Goal: Task Accomplishment & Management: Use online tool/utility

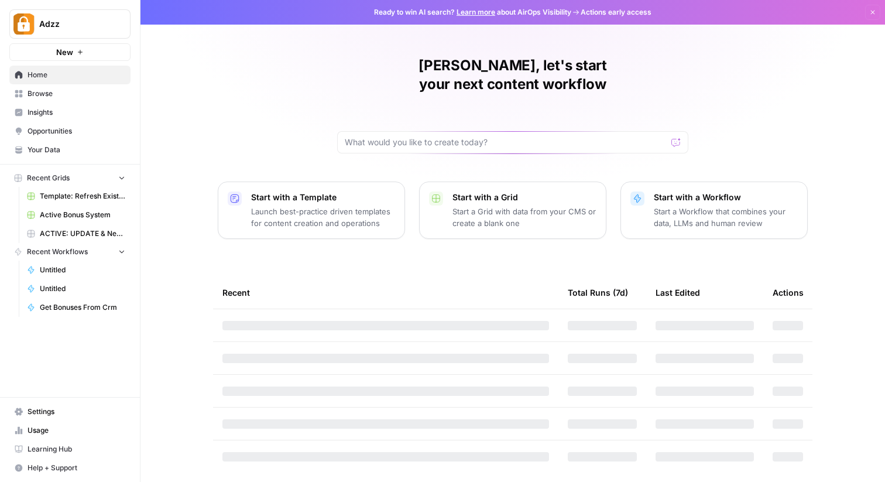
click at [38, 150] on span "Your Data" at bounding box center [77, 150] width 98 height 11
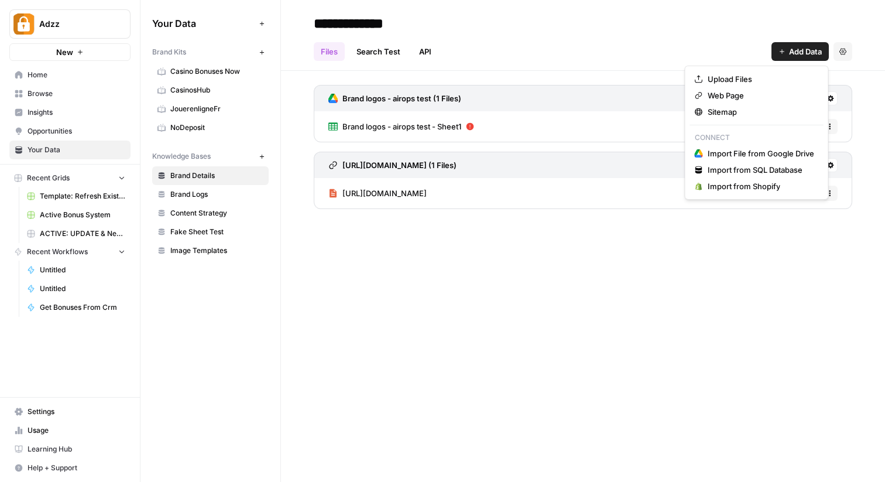
click at [794, 52] on span "Add Data" at bounding box center [805, 52] width 33 height 12
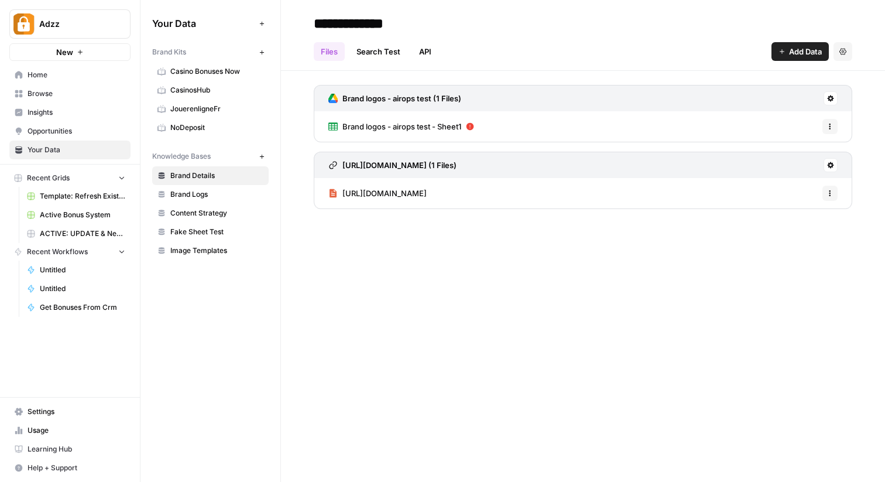
click at [447, 304] on div "**********" at bounding box center [583, 241] width 604 height 482
click at [371, 50] on link "Search Test" at bounding box center [379, 51] width 58 height 19
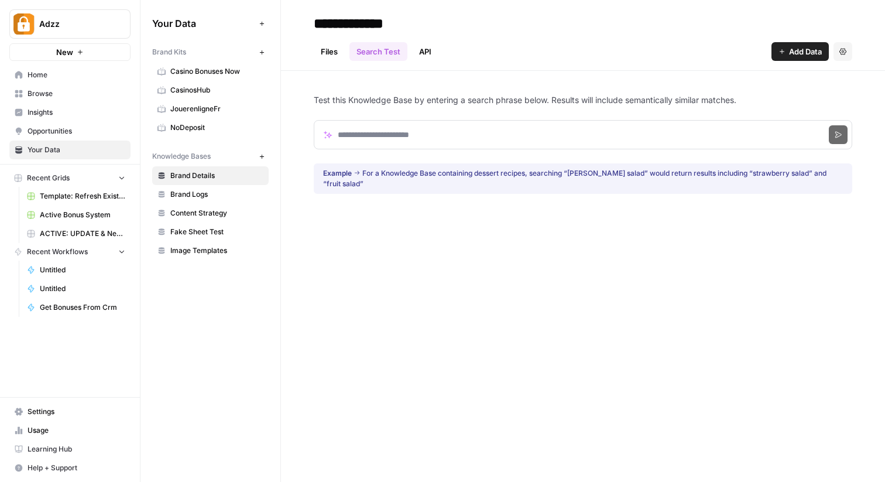
click at [434, 48] on link "API" at bounding box center [425, 51] width 26 height 19
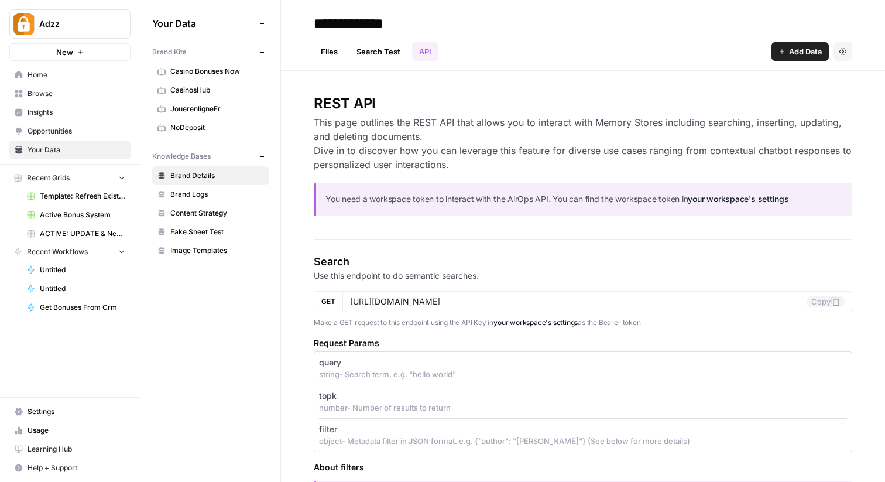
click at [333, 50] on link "Files" at bounding box center [329, 51] width 31 height 19
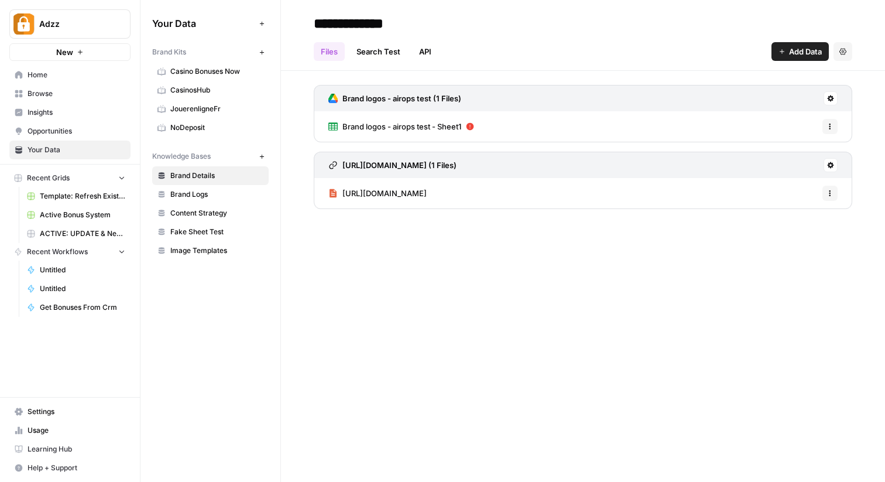
click at [793, 50] on span "Add Data" at bounding box center [805, 52] width 33 height 12
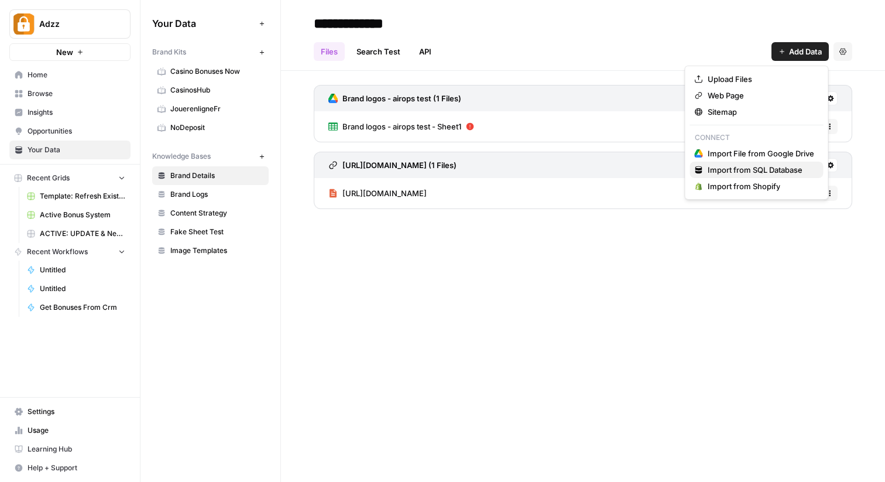
click at [754, 171] on span "Import from SQL Database" at bounding box center [755, 170] width 95 height 12
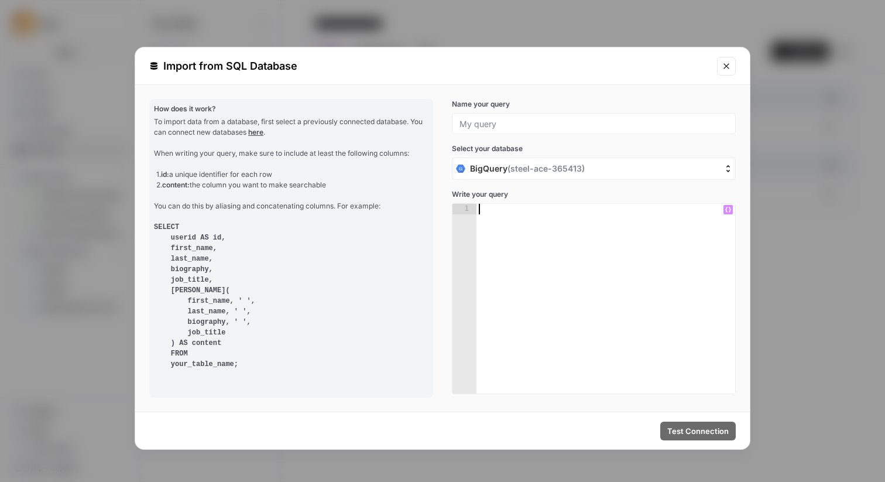
click at [580, 263] on div at bounding box center [606, 309] width 259 height 211
click at [471, 119] on input "Name your query" at bounding box center [594, 123] width 269 height 11
type input "ThisMonthCasinoReiews"
click at [519, 236] on div at bounding box center [606, 309] width 259 height 211
paste textarea "**********"
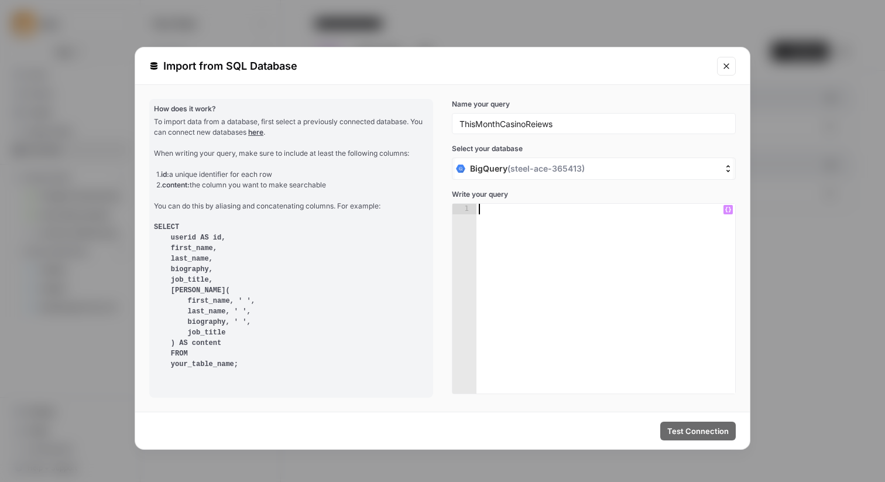
type textarea "**********"
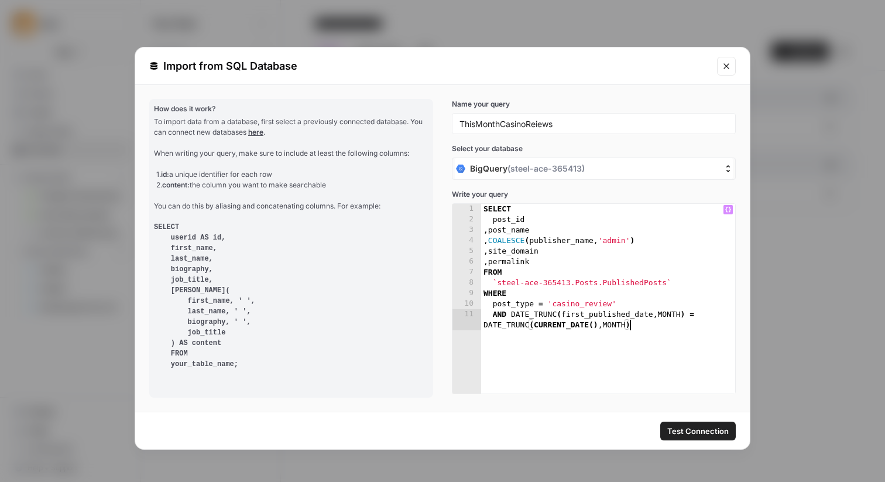
click at [695, 166] on div "BigQuery ( steel-ace-365413 )" at bounding box center [587, 169] width 262 height 12
click at [396, 169] on input "BigQuery ( steel-ace-365413 )" at bounding box center [396, 169] width 0 height 0
click at [648, 196] on div "BigQuery ( steel-ace-365413 )" at bounding box center [594, 196] width 278 height 21
click at [692, 427] on span "Test Connection" at bounding box center [697, 431] width 61 height 12
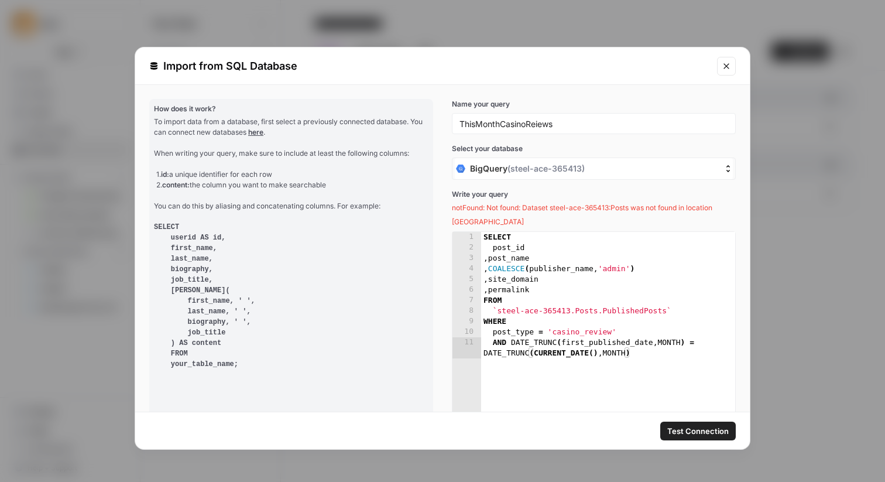
click at [727, 75] on button "Close modal" at bounding box center [726, 66] width 19 height 19
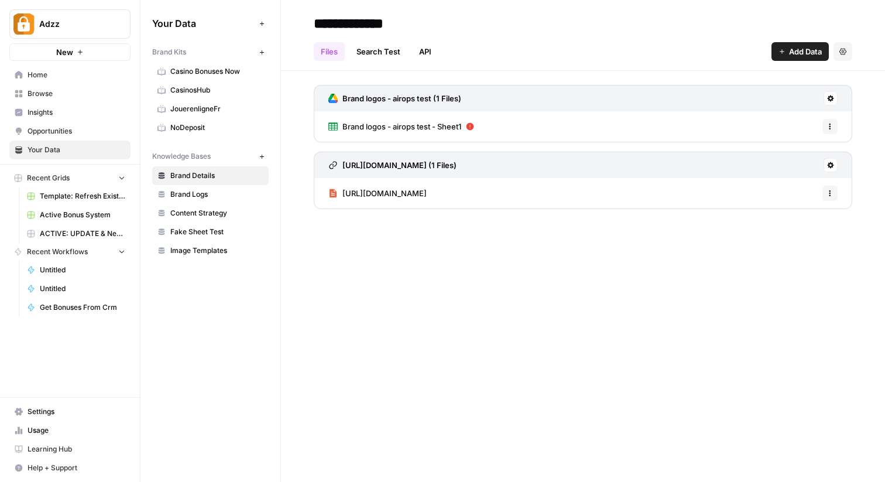
click at [37, 410] on span "Settings" at bounding box center [77, 411] width 98 height 11
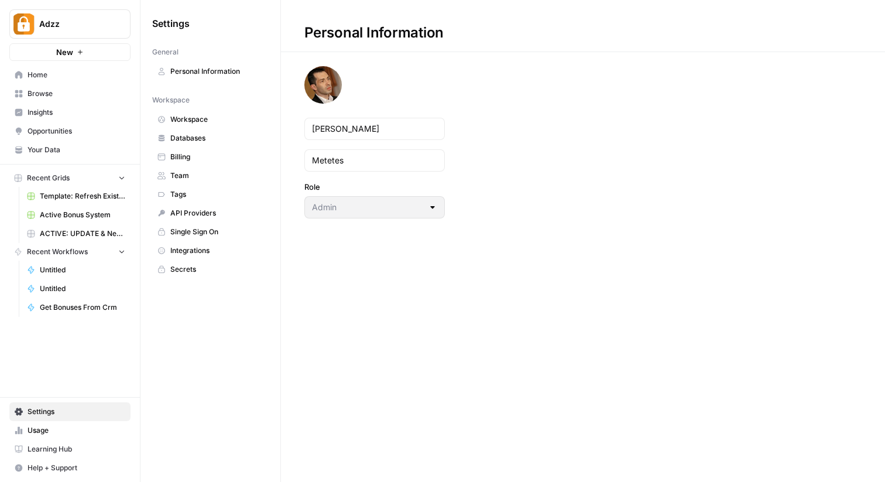
click at [203, 143] on link "Databases" at bounding box center [210, 138] width 117 height 19
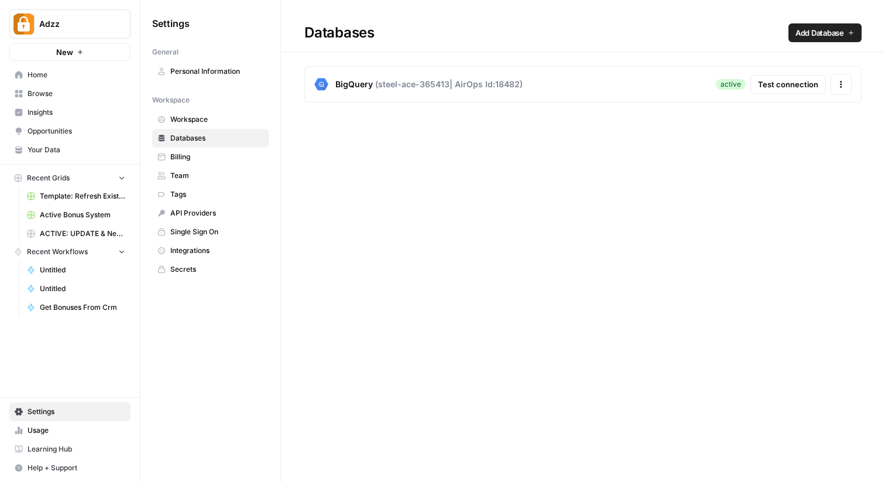
click at [841, 84] on icon "button" at bounding box center [841, 85] width 2 height 2
click at [731, 114] on span "Change Credentials" at bounding box center [739, 115] width 72 height 12
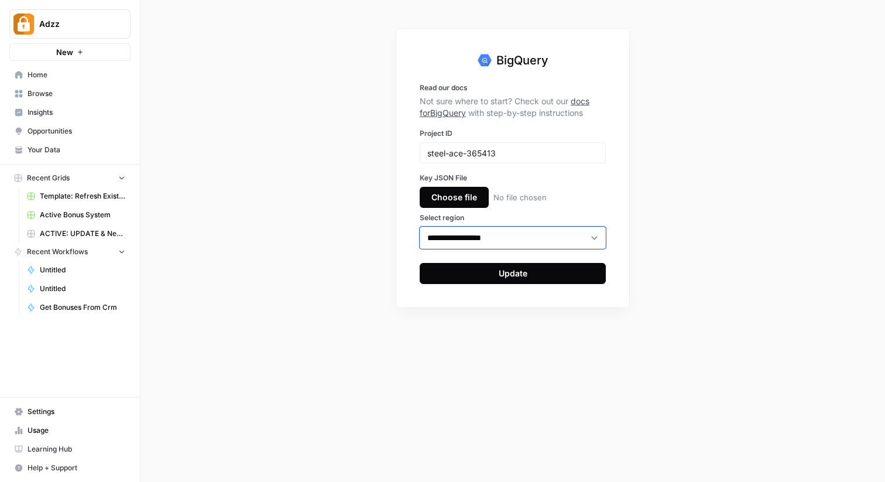
click at [536, 232] on select "**********" at bounding box center [513, 238] width 186 height 22
select select "**********"
click at [420, 227] on select "**********" at bounding box center [513, 238] width 186 height 22
click at [515, 272] on div "Update" at bounding box center [513, 274] width 29 height 12
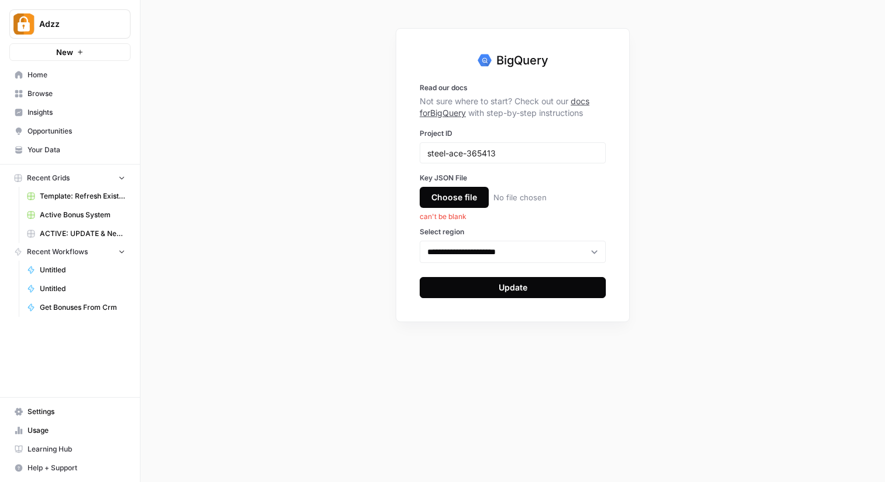
click at [461, 203] on div "Choose file" at bounding box center [454, 197] width 69 height 21
click at [0, 0] on input "Choose file No file chosen can't be blank" at bounding box center [0, 0] width 0 height 0
click at [446, 198] on div "Choose file" at bounding box center [454, 197] width 69 height 21
click at [0, 0] on input "Choose file No file chosen can't be blank" at bounding box center [0, 0] width 0 height 0
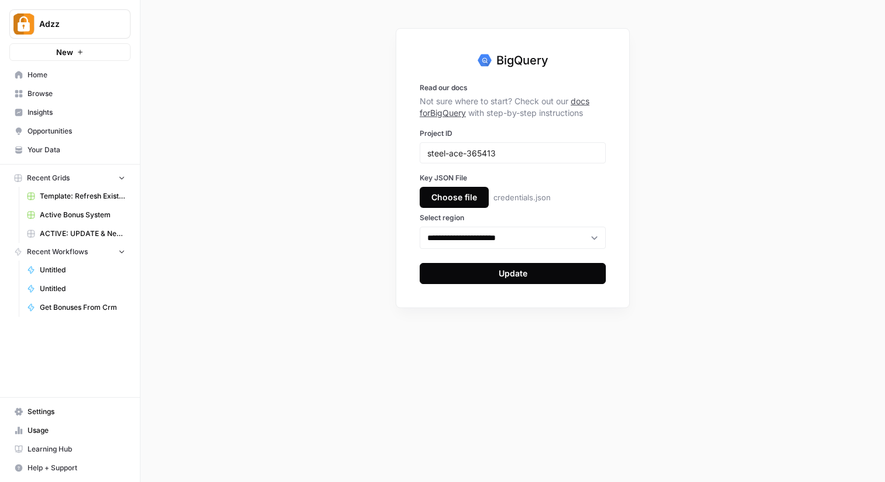
click at [529, 272] on button "Update" at bounding box center [513, 273] width 186 height 21
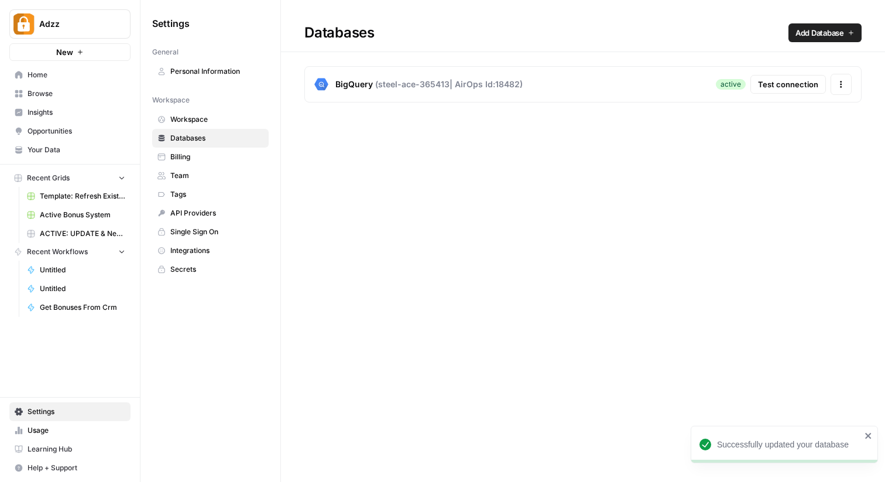
click at [63, 149] on span "Your Data" at bounding box center [77, 150] width 98 height 11
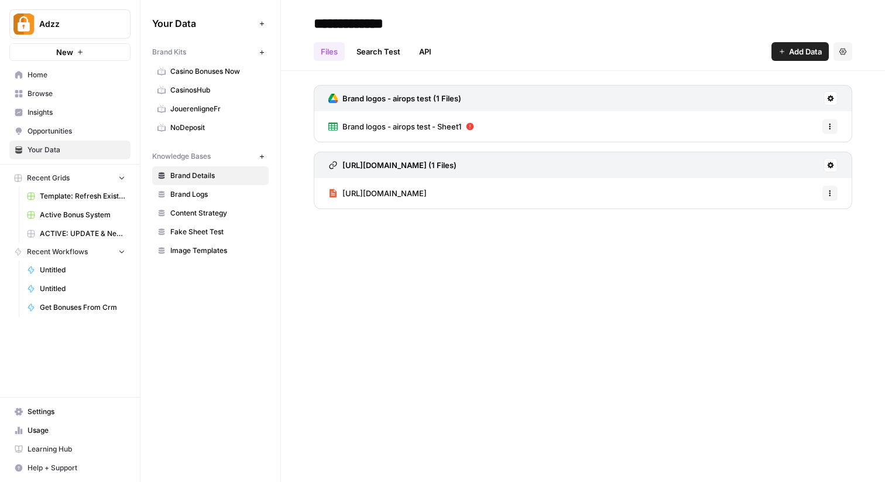
click at [804, 50] on span "Add Data" at bounding box center [805, 52] width 33 height 12
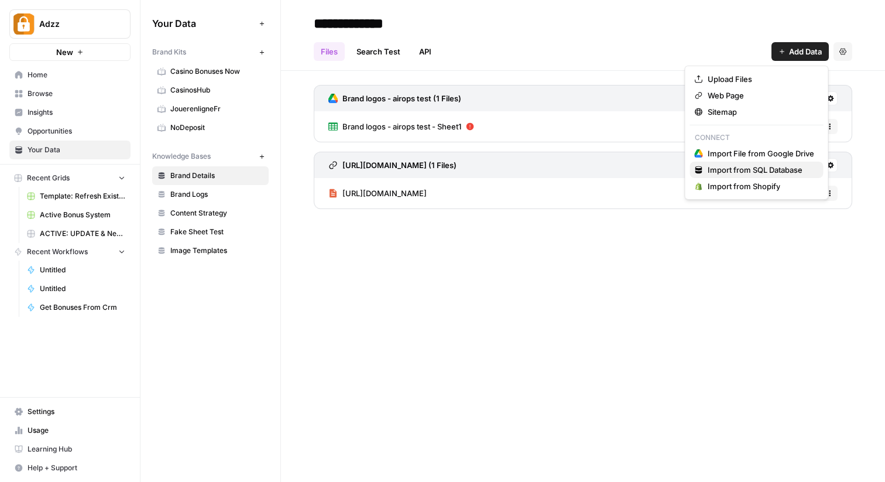
click at [738, 169] on span "Import from SQL Database" at bounding box center [755, 170] width 95 height 12
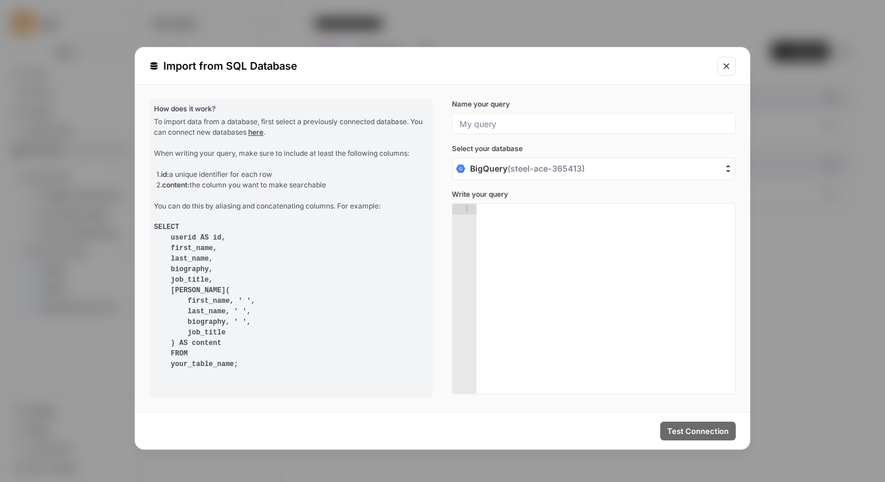
click at [515, 244] on div at bounding box center [606, 309] width 259 height 211
paste textarea "**********"
type textarea "**********"
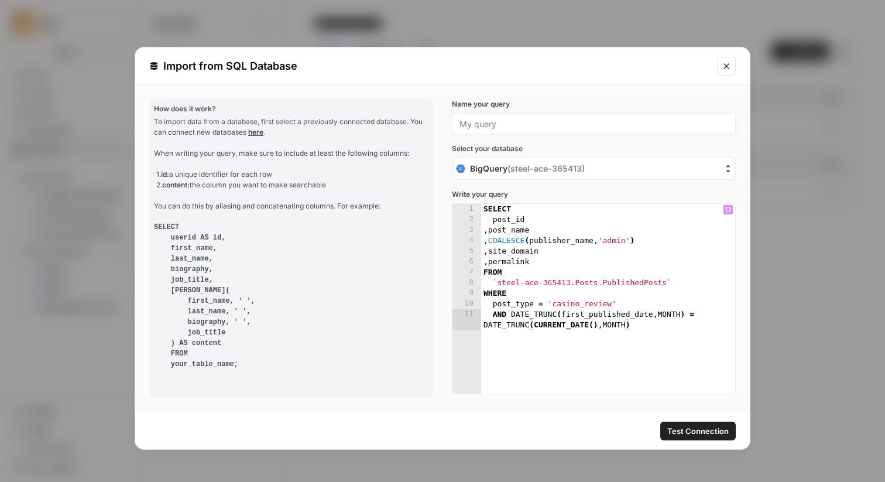
click at [532, 124] on input "Name your query" at bounding box center [594, 123] width 269 height 11
type input "TestQuery"
click at [697, 434] on span "Test Connection" at bounding box center [697, 431] width 61 height 12
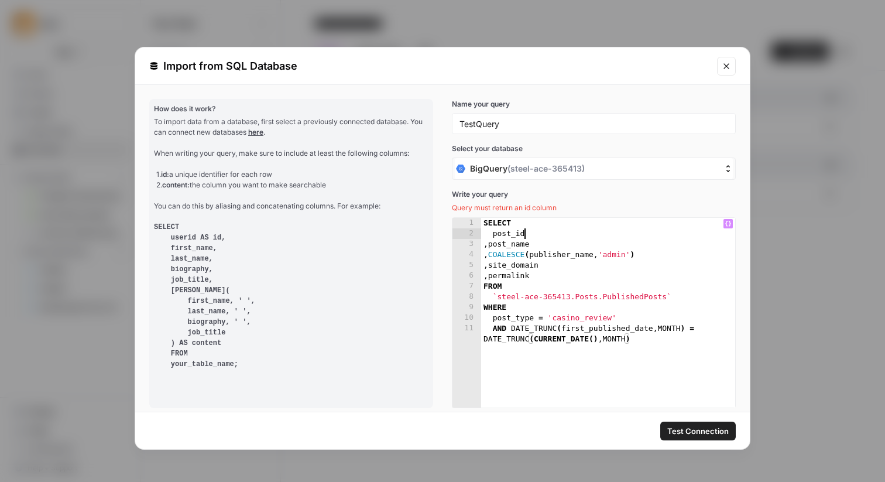
click at [525, 232] on div "SELECT post_id , post_name , COALESCE ( publisher_name , 'admin' ) , site_domai…" at bounding box center [608, 328] width 254 height 221
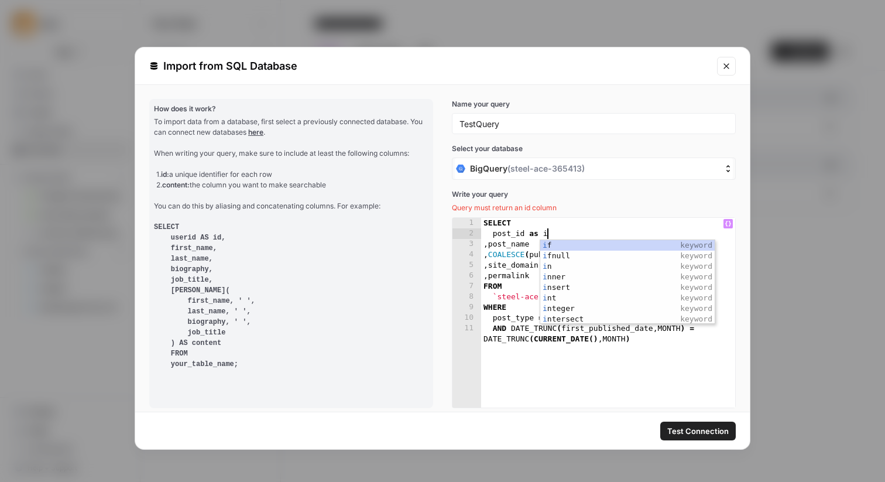
scroll to position [0, 5]
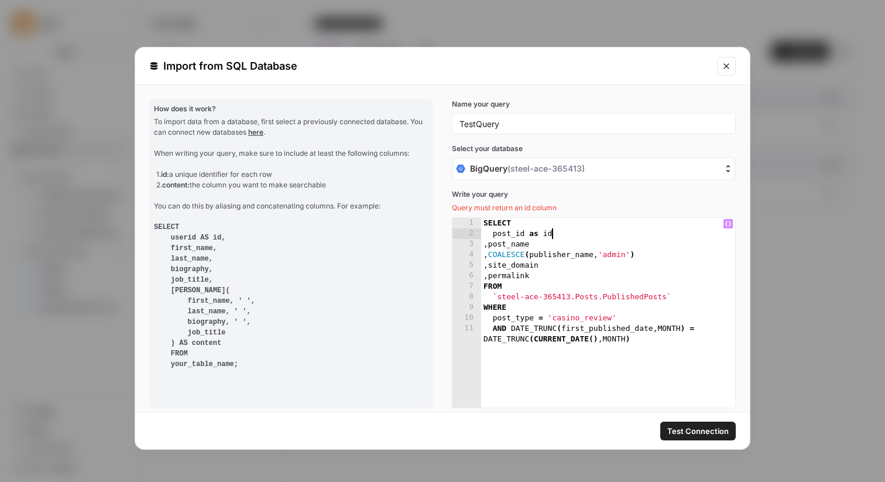
click at [693, 423] on button "Test Connection" at bounding box center [698, 431] width 76 height 19
click at [656, 259] on div "SELECT post_id as id , post_name , COALESCE ( publisher_name , 'admin' ) , site…" at bounding box center [608, 328] width 254 height 221
type textarea "**********"
click at [691, 426] on span "Test Connection" at bounding box center [697, 431] width 61 height 12
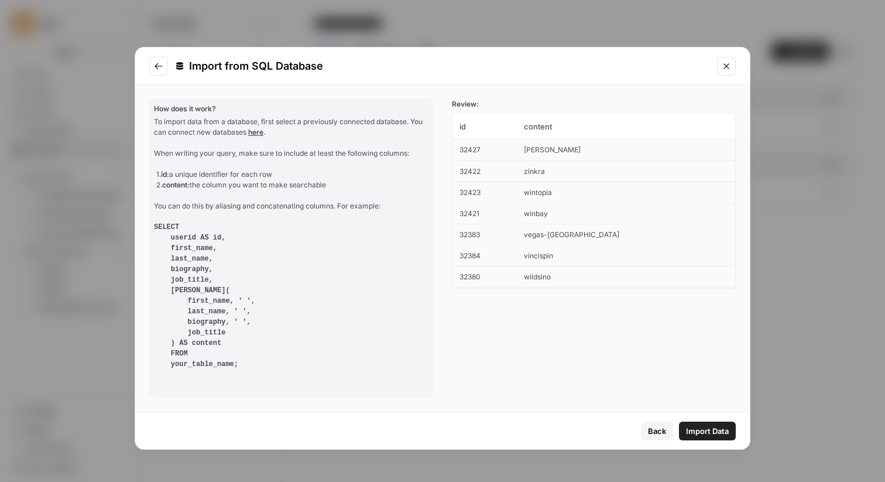
click at [659, 430] on span "Back" at bounding box center [657, 431] width 18 height 12
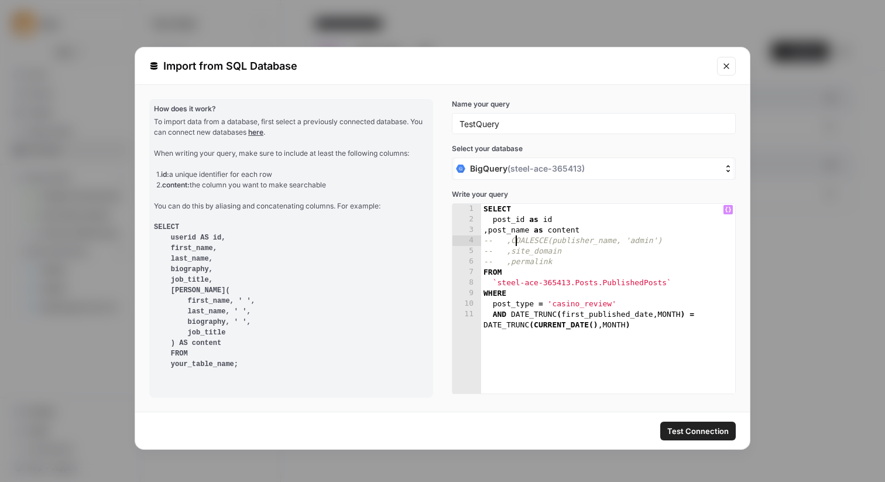
click at [515, 241] on div "SELECT post_id as id , post_name as content -- ,COALESCE(publisher_name, 'admin…" at bounding box center [608, 314] width 254 height 221
type textarea "**********"
click at [654, 241] on div "SELECT post_id as id , post_name as content , COALESCE ( publisher_name , 'admi…" at bounding box center [608, 314] width 254 height 221
click at [684, 427] on span "Test Connection" at bounding box center [697, 431] width 61 height 12
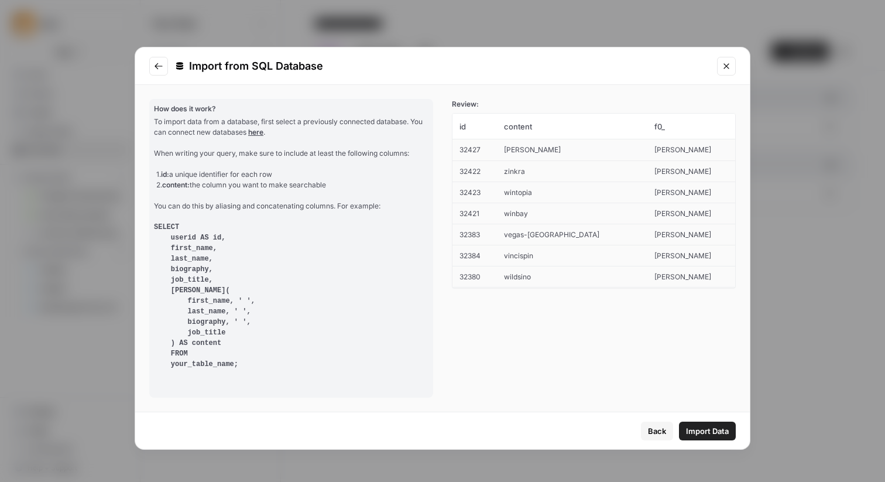
click at [662, 433] on span "Back" at bounding box center [657, 431] width 18 height 12
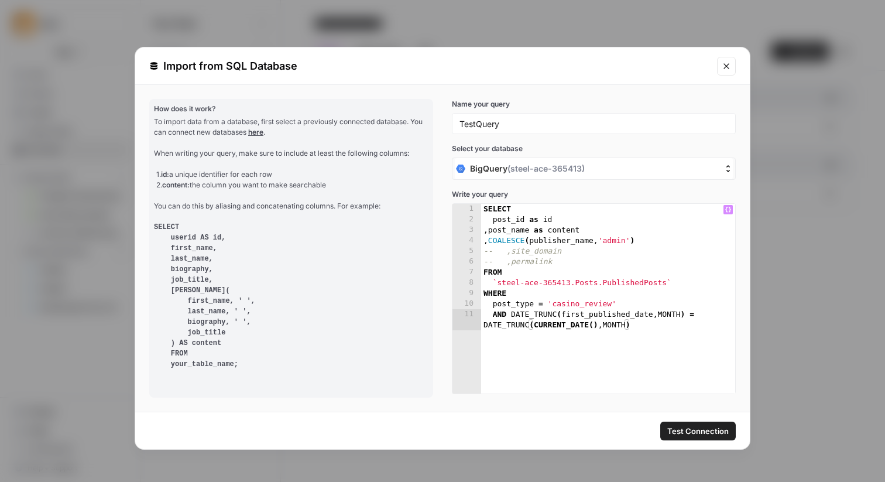
click at [659, 240] on div "SELECT post_id as id , post_name as content , COALESCE ( publisher_name , 'admi…" at bounding box center [608, 314] width 254 height 221
click at [596, 251] on div "SELECT post_id as id , post_name as content , COALESCE ( publisher_name , 'admi…" at bounding box center [608, 314] width 254 height 221
click at [582, 265] on div "SELECT post_id as id , post_name as content , COALESCE ( publisher_name , 'admi…" at bounding box center [608, 314] width 254 height 221
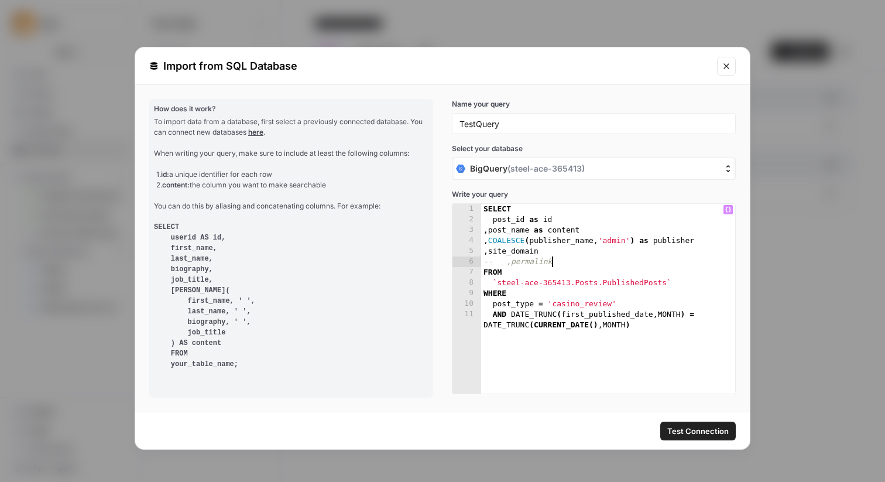
scroll to position [0, 4]
type textarea "**********"
click at [698, 427] on span "Test Connection" at bounding box center [697, 431] width 61 height 12
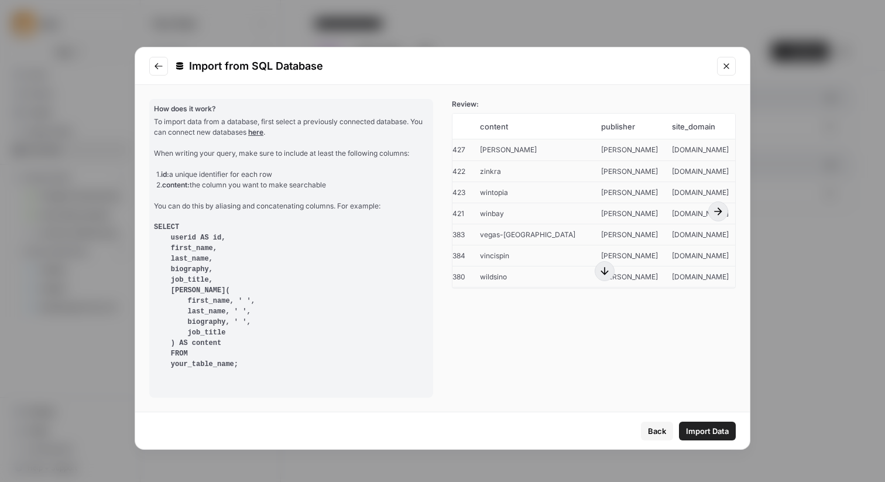
scroll to position [0, 0]
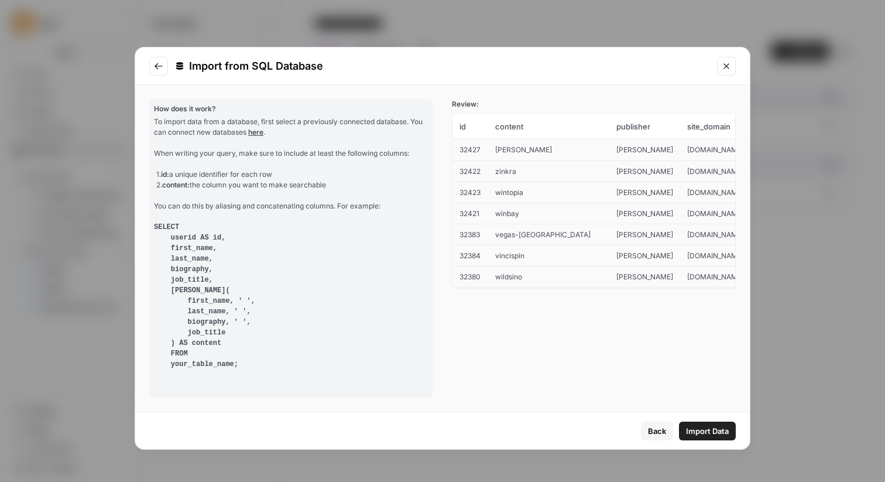
click at [602, 271] on icon "button" at bounding box center [605, 271] width 12 height 12
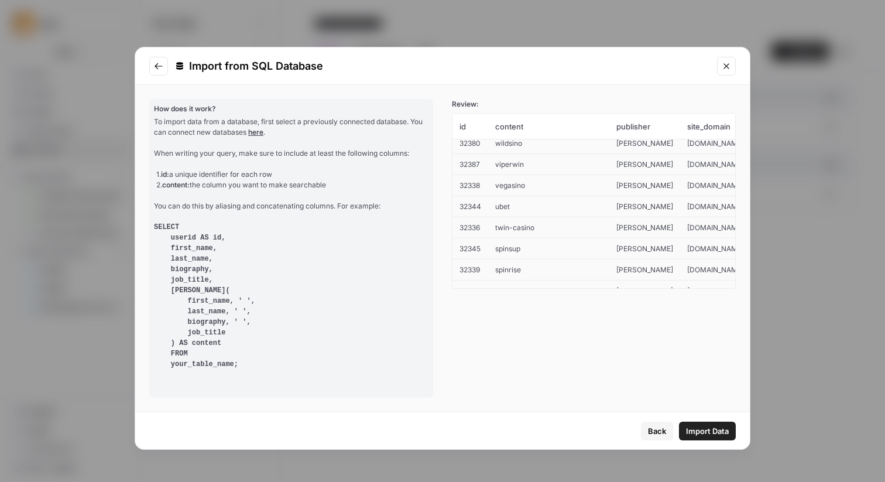
click at [603, 271] on icon "button" at bounding box center [605, 271] width 12 height 12
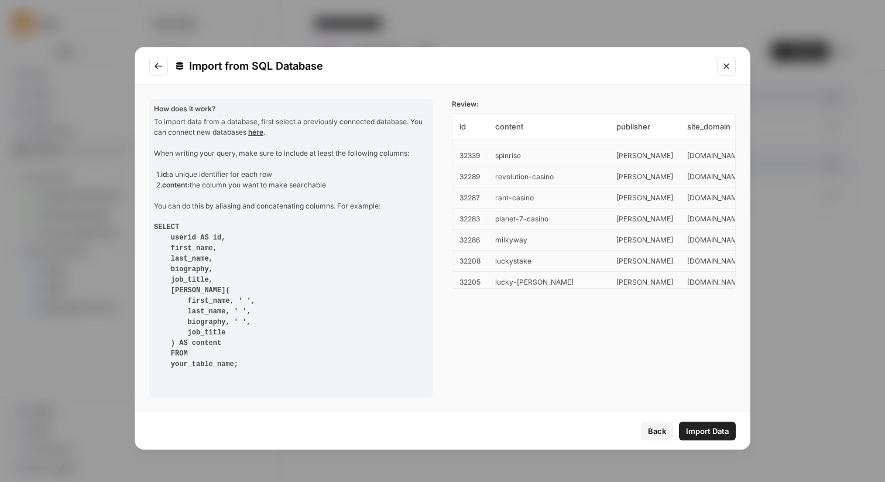
click at [603, 271] on icon "button" at bounding box center [605, 271] width 12 height 12
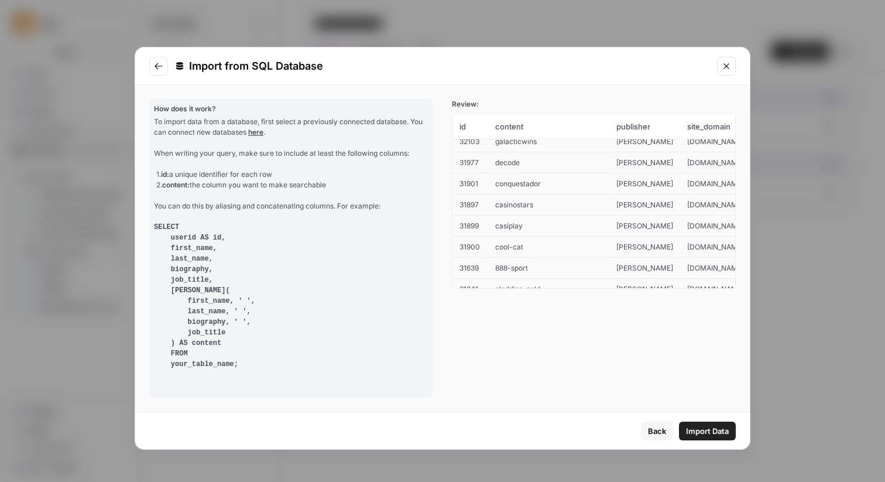
click at [603, 271] on icon "button" at bounding box center [605, 271] width 12 height 12
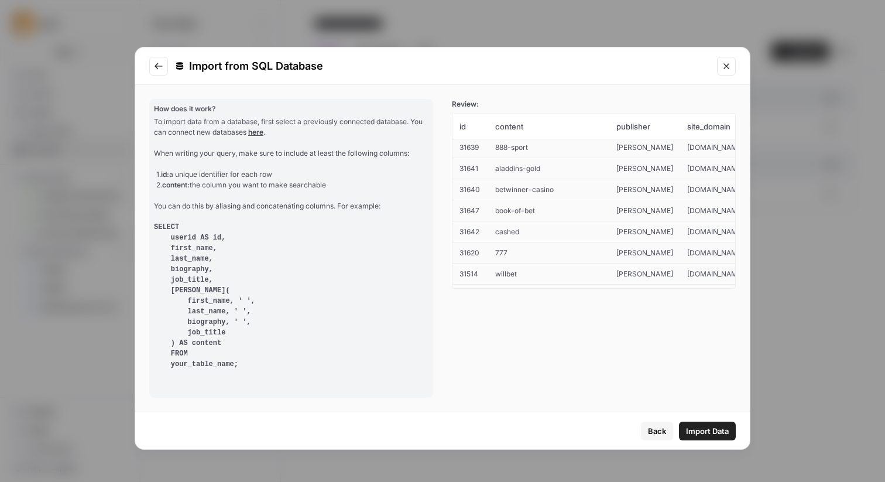
click at [603, 271] on icon "button" at bounding box center [605, 271] width 12 height 12
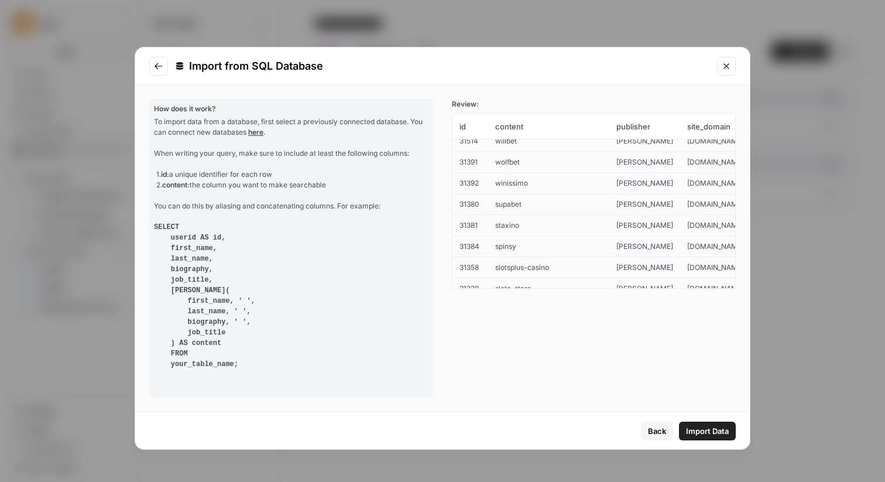
click at [603, 271] on icon "button" at bounding box center [605, 271] width 12 height 12
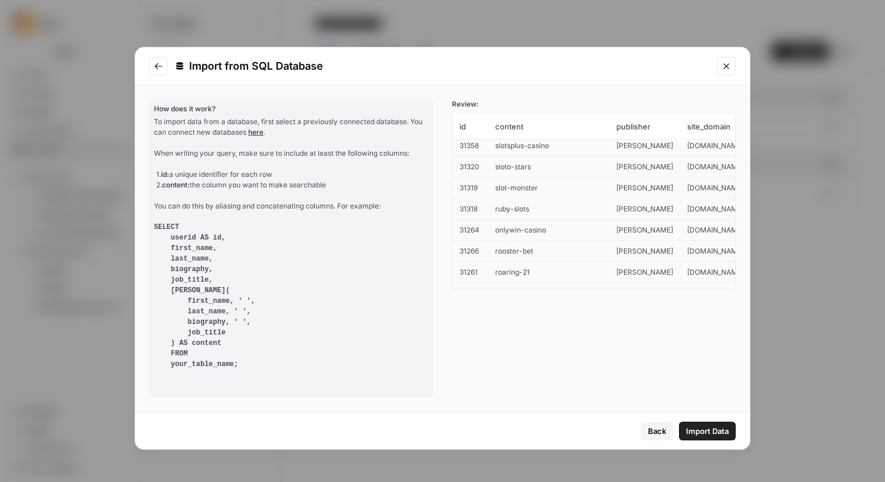
click at [603, 271] on icon "button" at bounding box center [605, 271] width 12 height 12
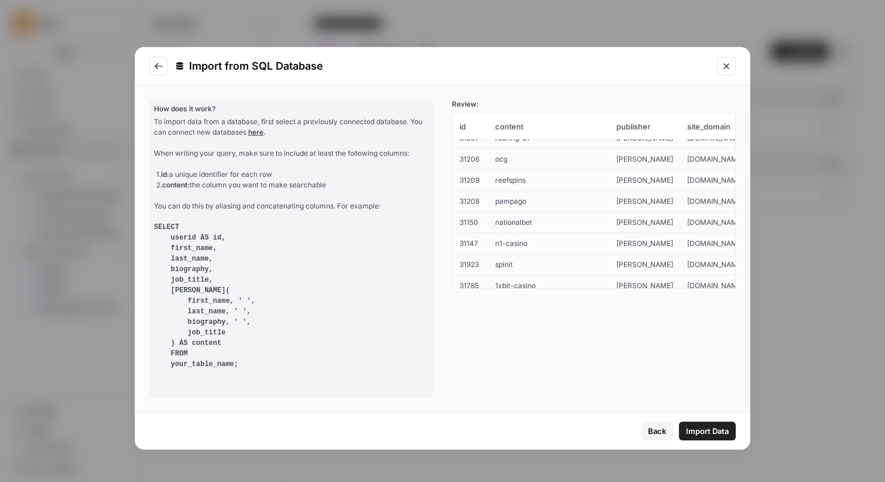
click at [603, 271] on icon "button" at bounding box center [605, 271] width 12 height 12
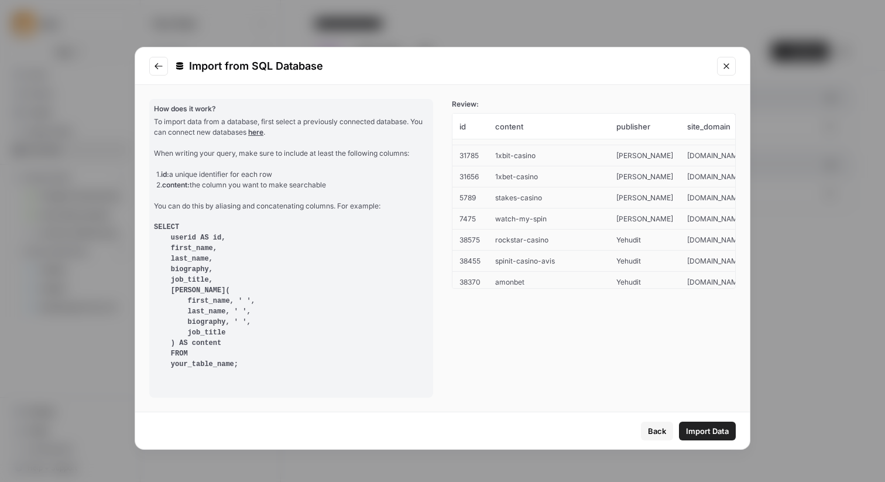
click at [603, 271] on icon "button" at bounding box center [605, 271] width 12 height 12
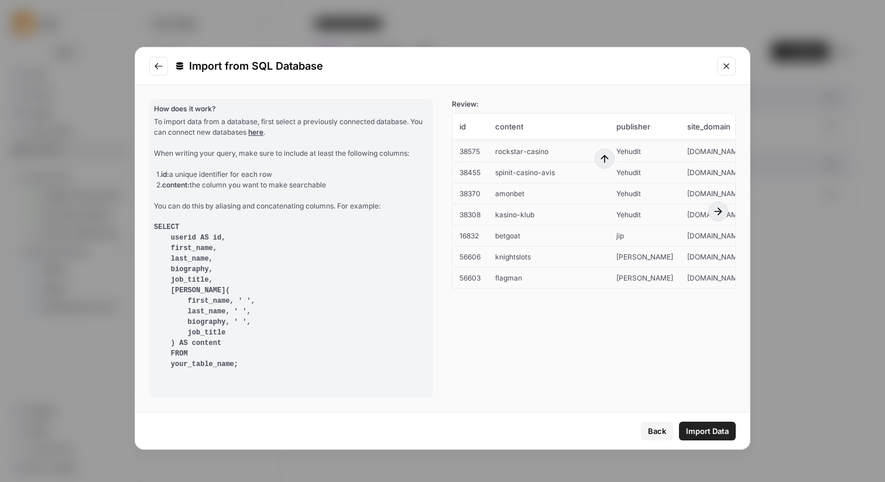
click at [609, 271] on td "[PERSON_NAME]" at bounding box center [644, 277] width 71 height 21
click at [701, 433] on span "Import Data" at bounding box center [707, 431] width 43 height 12
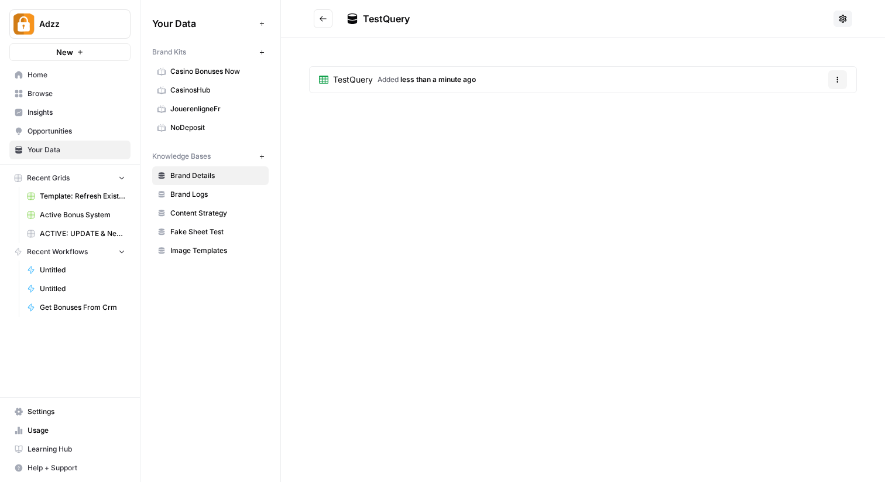
click at [436, 81] on span "less than a minute ago" at bounding box center [438, 79] width 76 height 9
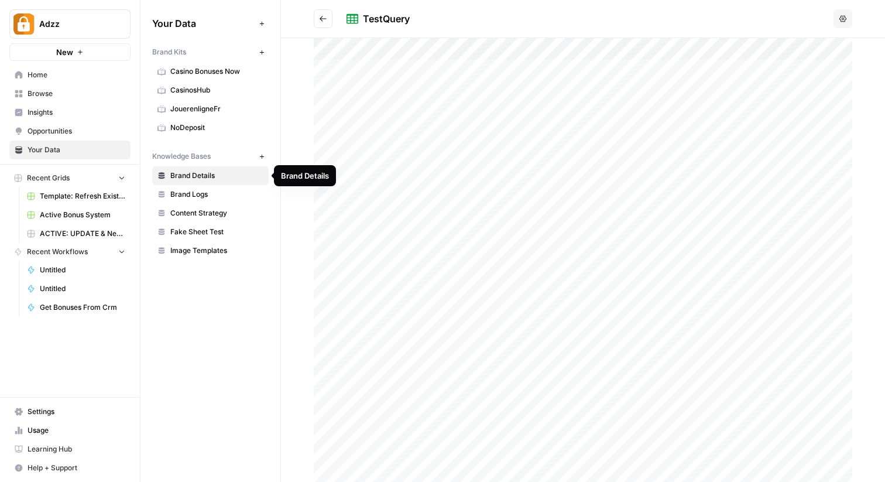
click at [215, 173] on span "Brand Details" at bounding box center [216, 175] width 93 height 11
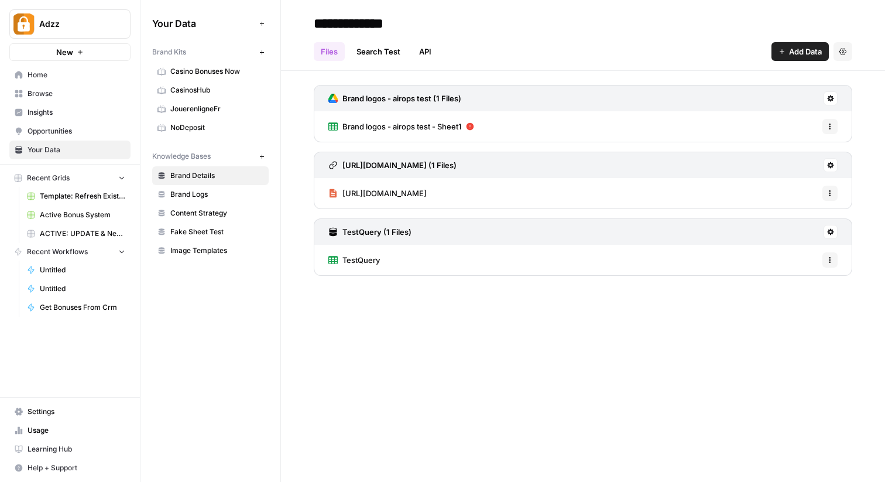
click at [831, 231] on icon at bounding box center [830, 231] width 7 height 7
click at [357, 231] on h3 "TestQuery (1 Files)" at bounding box center [377, 232] width 69 height 12
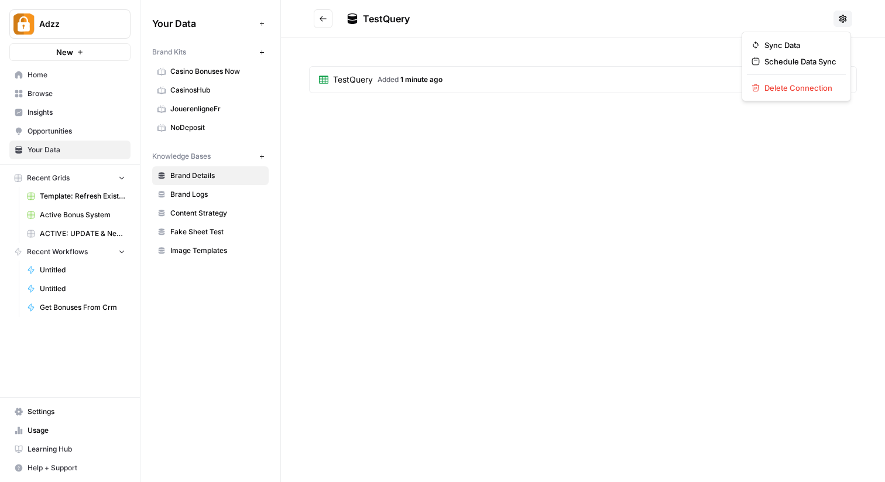
click at [845, 12] on button at bounding box center [843, 19] width 19 height 16
click at [580, 156] on div "TestQuery TestQuery Added 1 minute ago Options" at bounding box center [583, 241] width 604 height 482
click at [326, 19] on icon "Go back" at bounding box center [323, 19] width 8 height 8
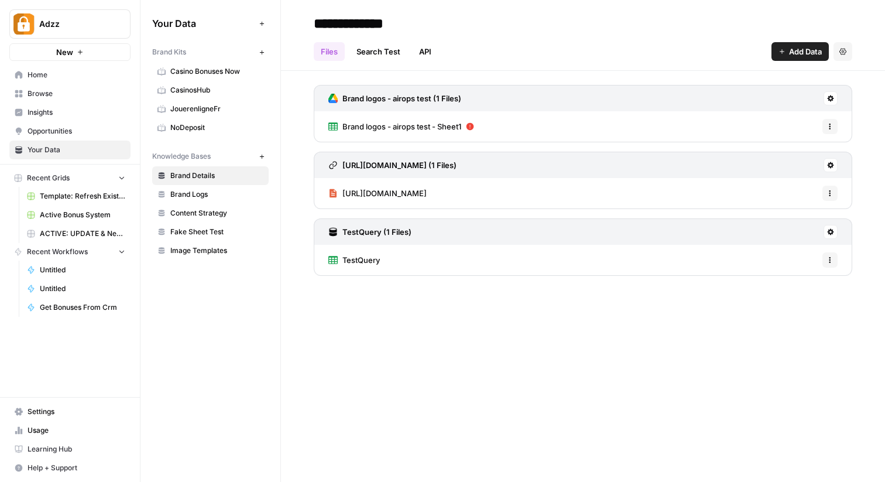
click at [374, 262] on span "TestQuery" at bounding box center [361, 260] width 37 height 12
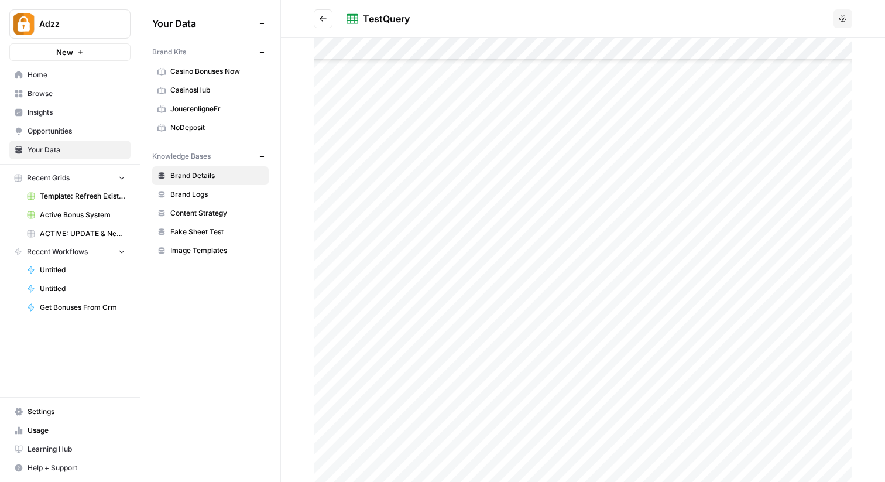
scroll to position [871, 0]
click at [193, 189] on span "Brand Logs" at bounding box center [216, 194] width 93 height 11
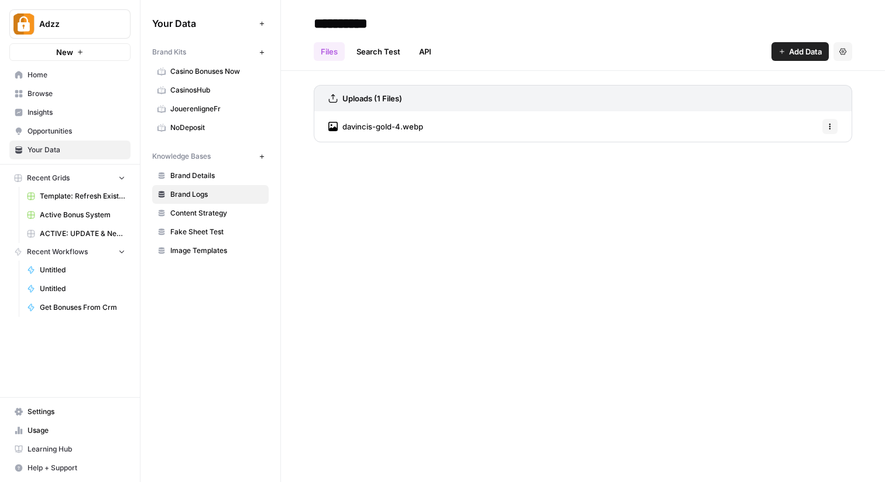
click at [194, 211] on span "Content Strategy" at bounding box center [216, 213] width 93 height 11
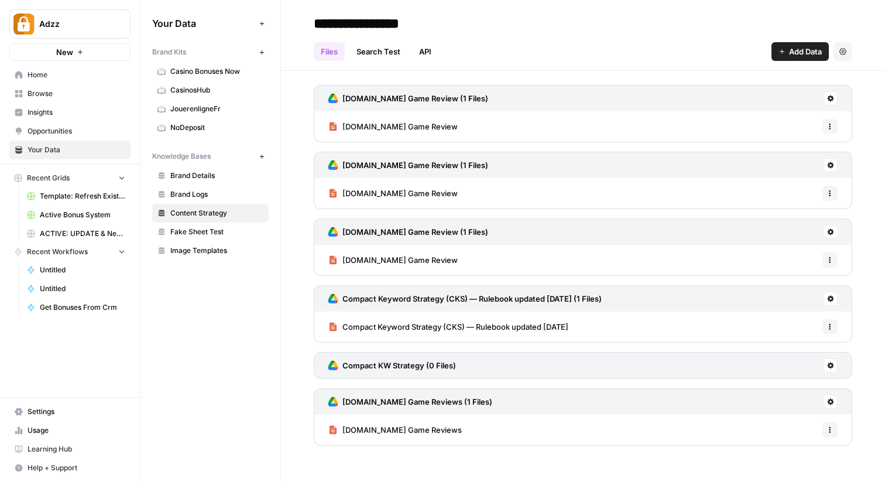
click at [205, 231] on span "Fake Sheet Test" at bounding box center [216, 232] width 93 height 11
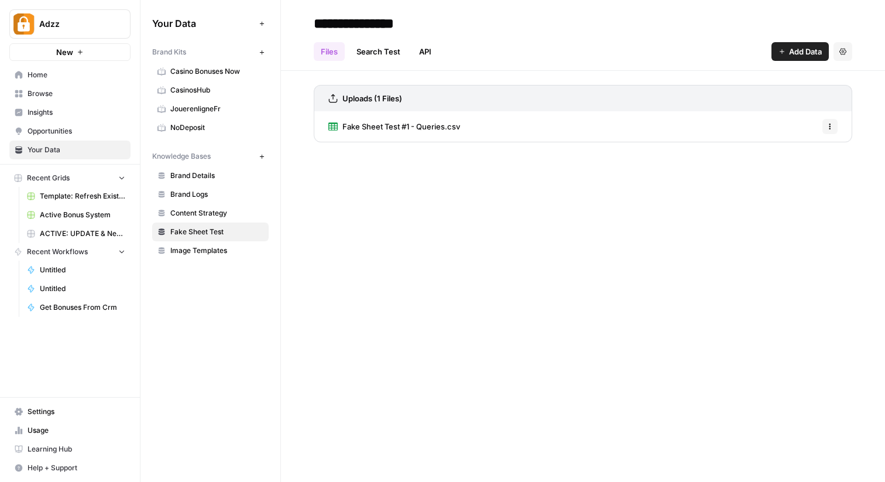
click at [190, 253] on span "Image Templates" at bounding box center [216, 250] width 93 height 11
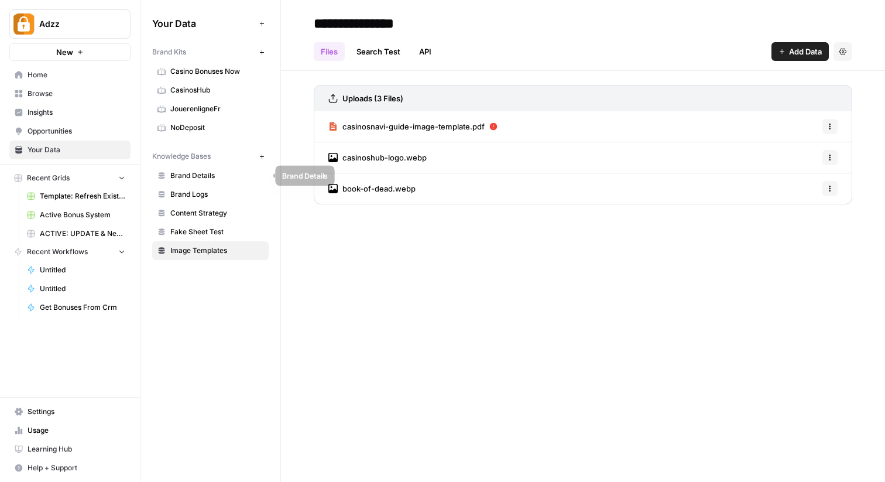
click at [191, 174] on span "Brand Details" at bounding box center [216, 175] width 93 height 11
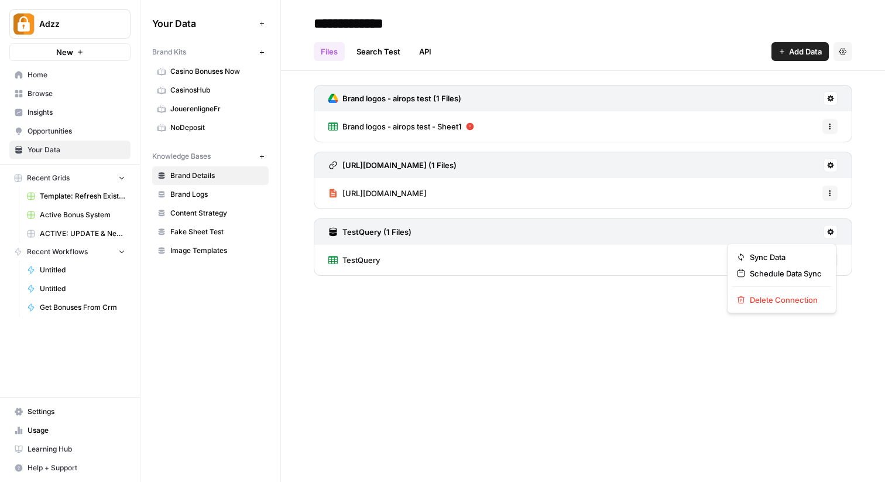
click at [831, 230] on icon at bounding box center [831, 232] width 6 height 6
click at [570, 334] on div "**********" at bounding box center [583, 241] width 604 height 482
